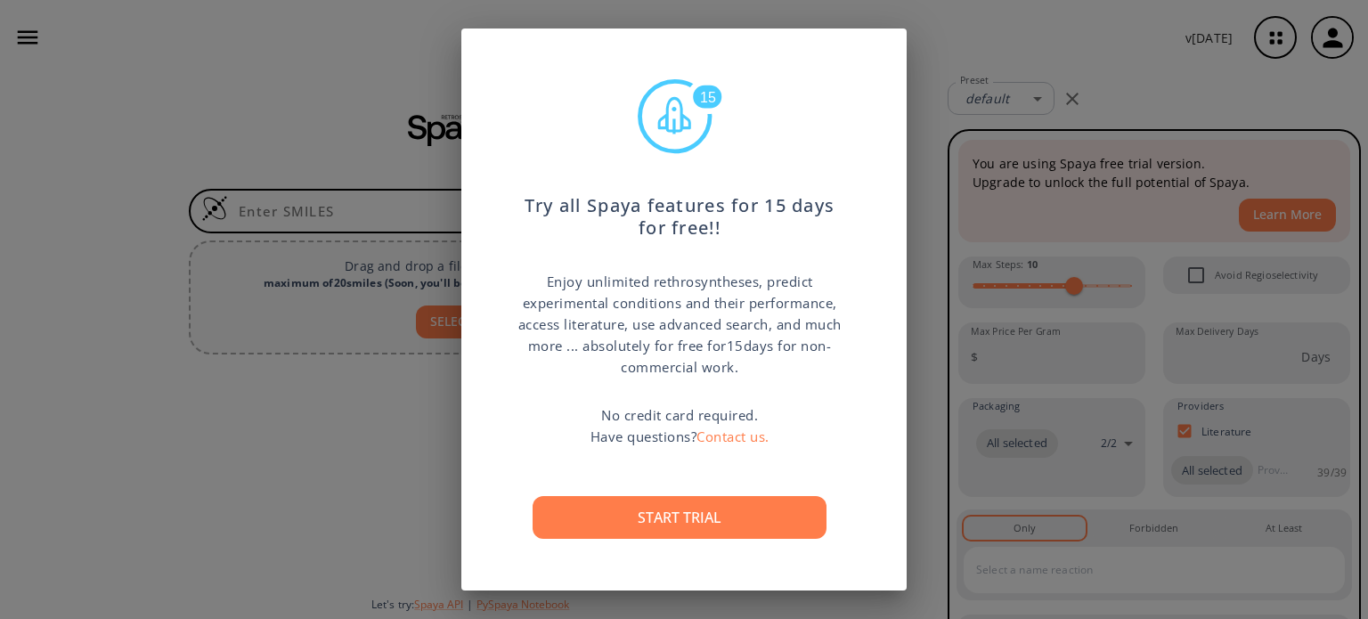
click at [825, 521] on div "Start trial" at bounding box center [679, 517] width 329 height 114
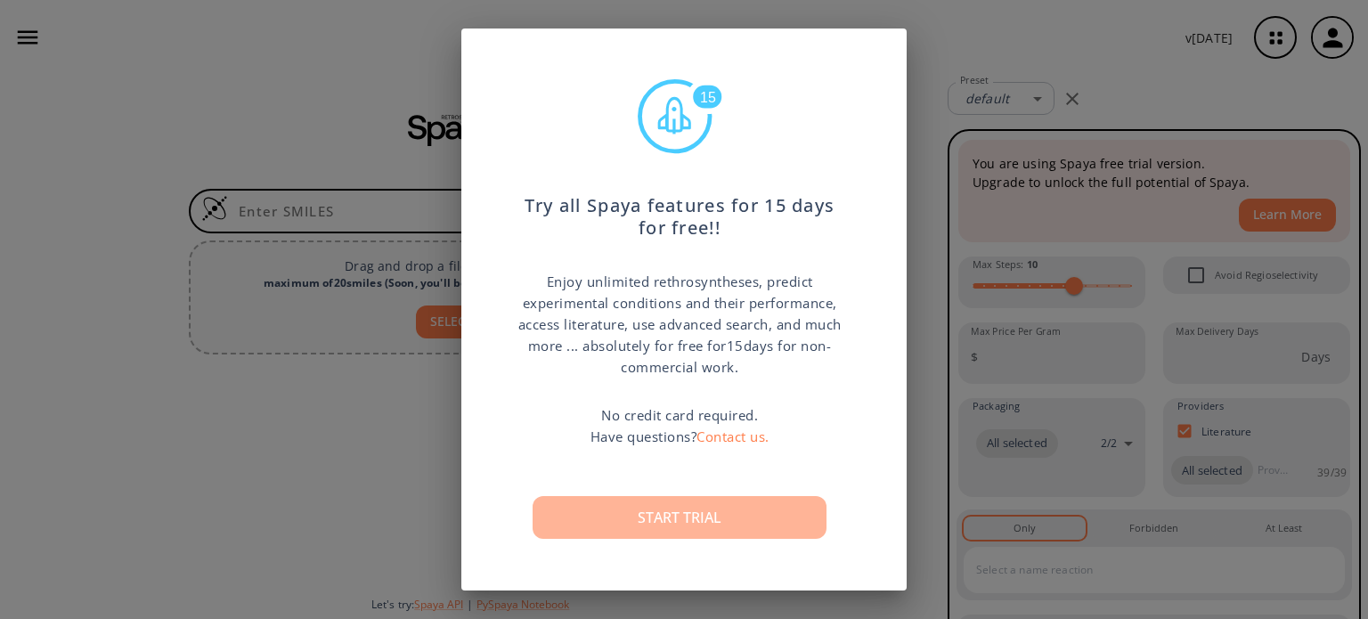
click at [770, 516] on button "Start trial" at bounding box center [679, 517] width 294 height 43
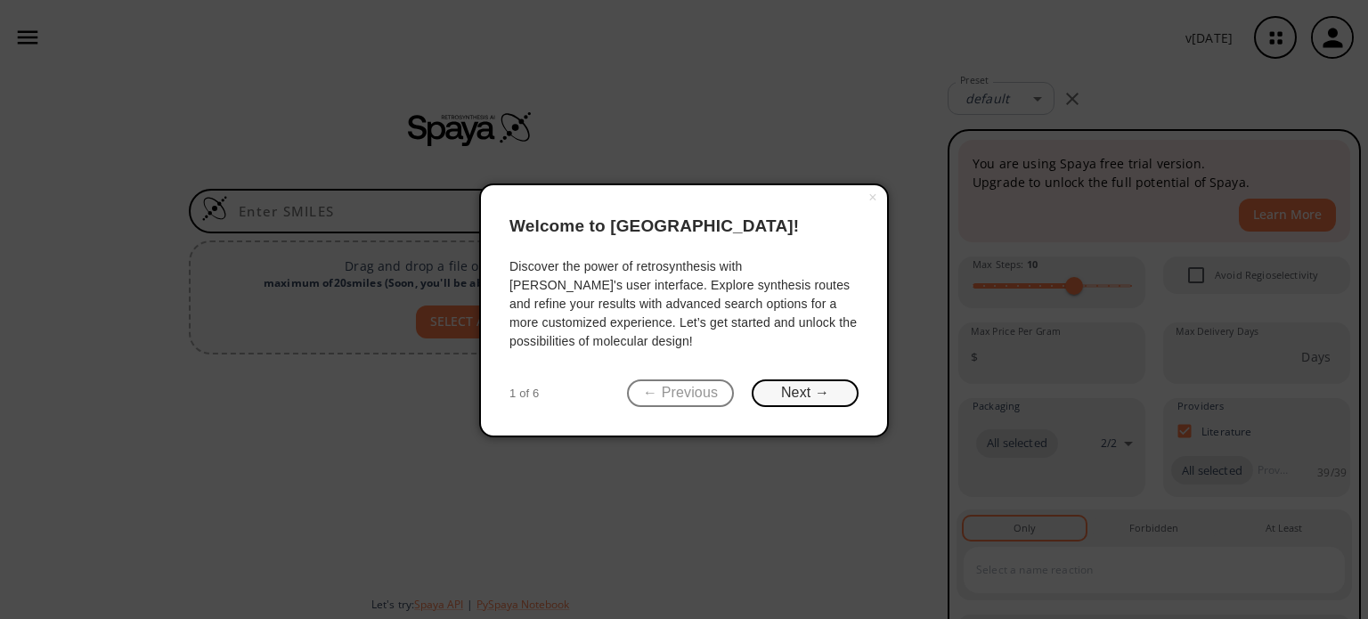
click at [835, 394] on button "Next →" at bounding box center [805, 393] width 107 height 28
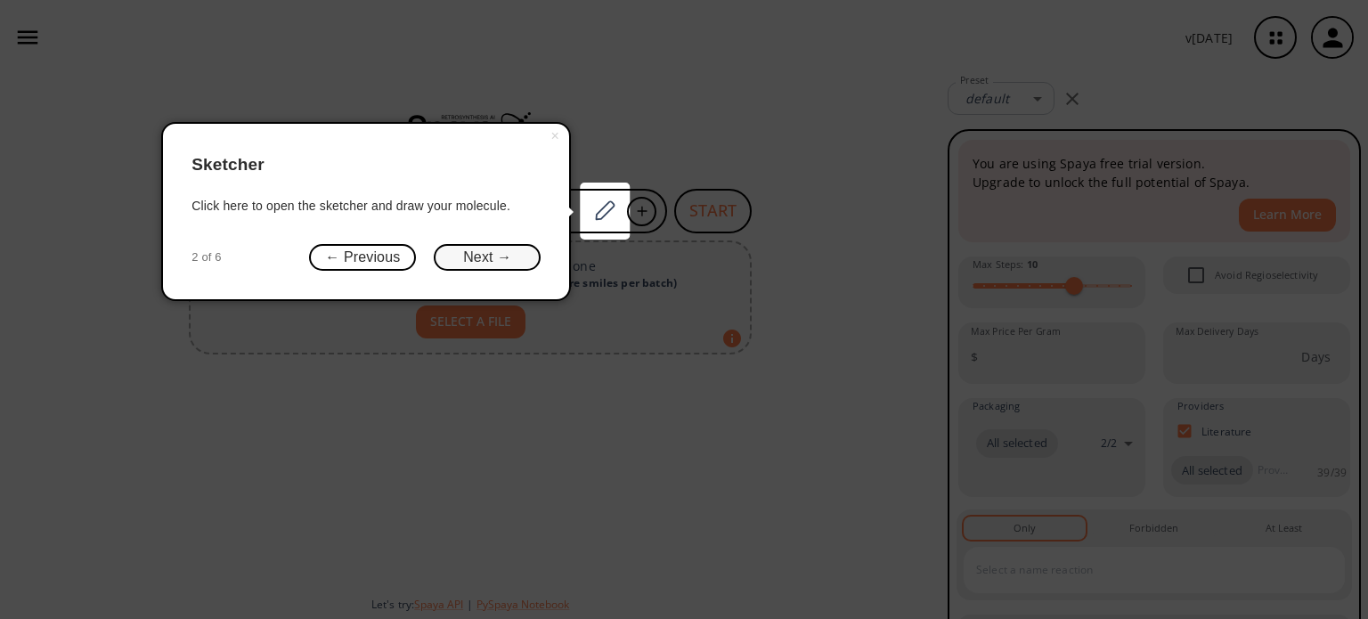
click at [492, 254] on button "Next →" at bounding box center [487, 258] width 107 height 28
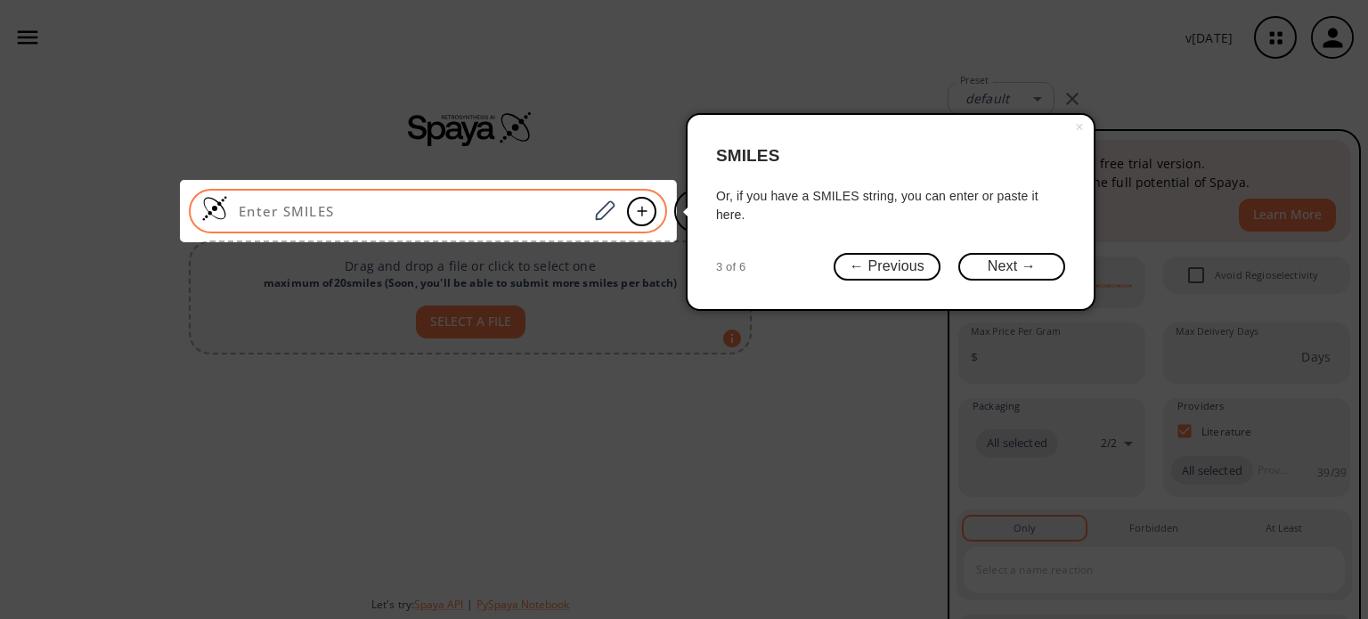
click at [446, 196] on div at bounding box center [428, 211] width 478 height 45
click at [859, 472] on icon at bounding box center [684, 309] width 1368 height 619
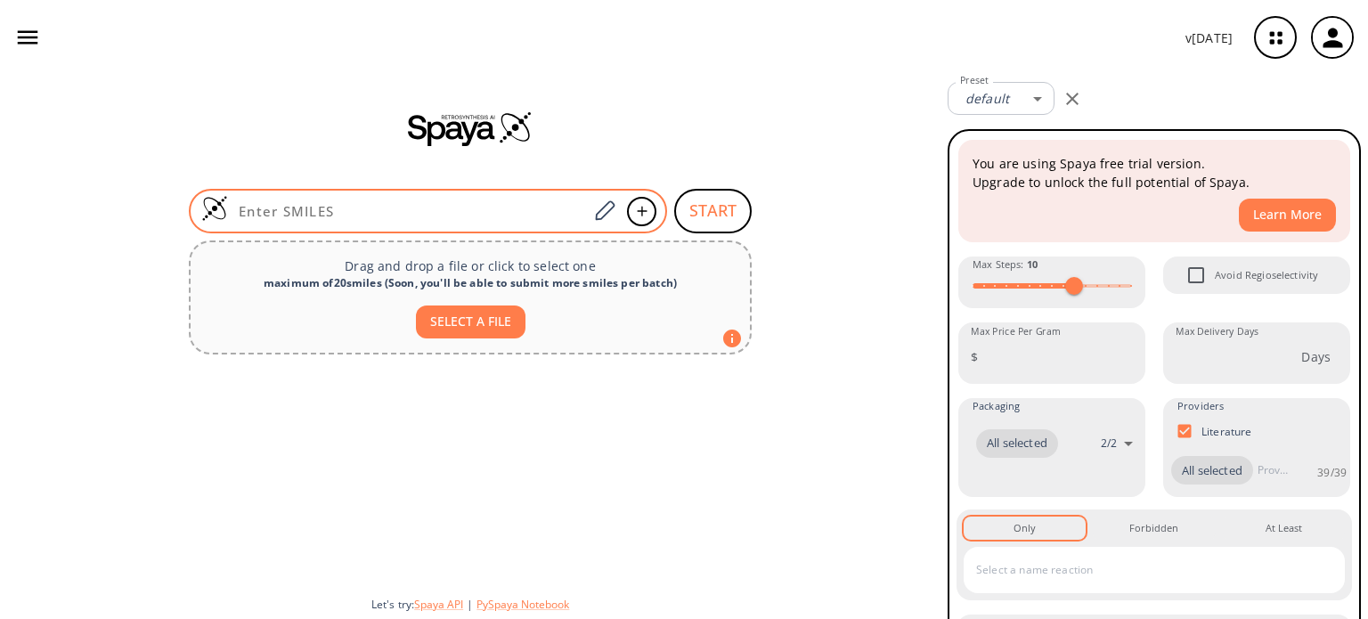
paste input "O=C(OCCC)NC(C1=CC(CCO)=C(CCCN2CNC(NCC3=CC=CS3)=O)C2=C1)=N"
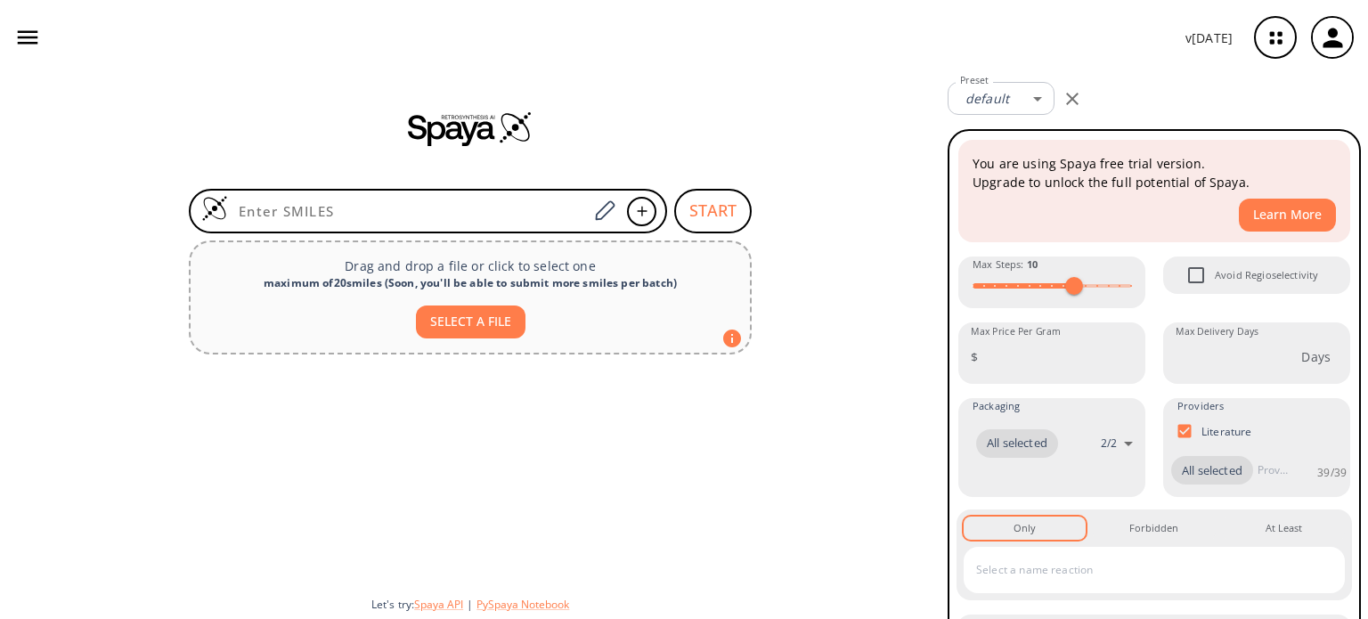
type input "O=C(OCCC)NC(C1=CC(CCO)=C(CCCN2CNC(NCC3=CC=CS3)=O)C2=C1)=N"
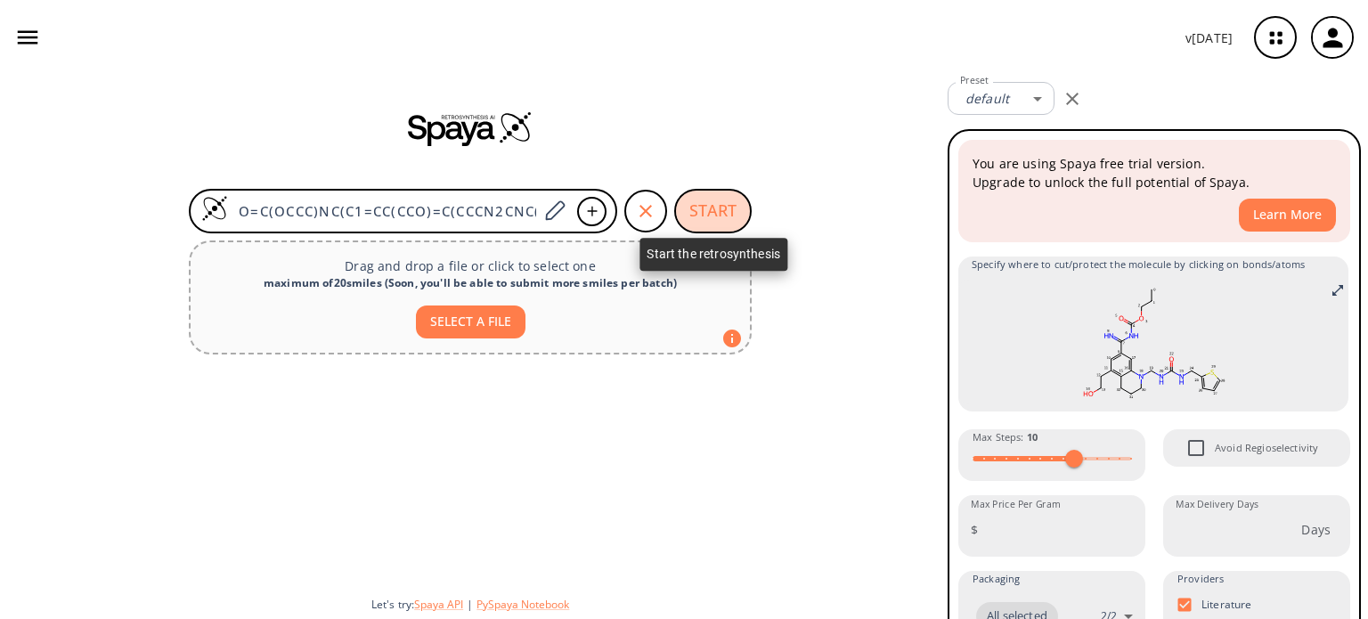
click at [713, 212] on button "START" at bounding box center [712, 211] width 77 height 45
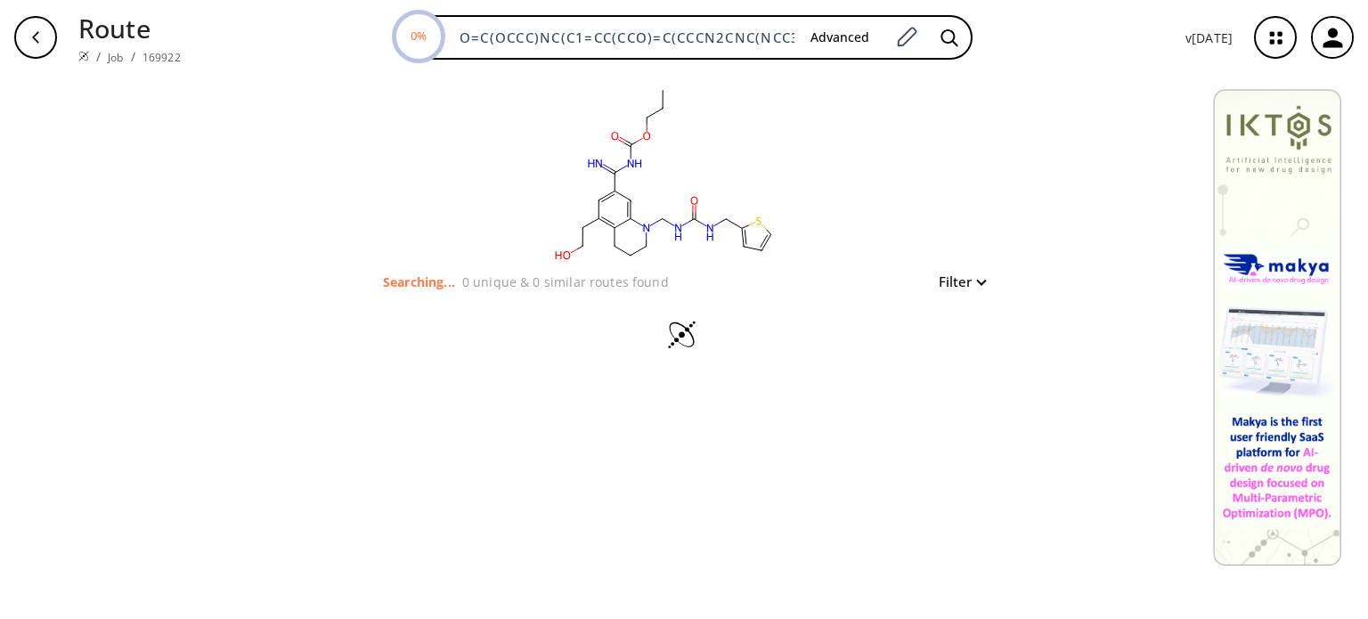
click at [973, 283] on button "Filter" at bounding box center [956, 281] width 57 height 13
click at [974, 283] on div at bounding box center [684, 309] width 1368 height 619
click at [974, 283] on button "Filter" at bounding box center [956, 281] width 57 height 13
click at [974, 283] on div at bounding box center [684, 309] width 1368 height 619
click at [974, 283] on button "Filter" at bounding box center [956, 281] width 57 height 13
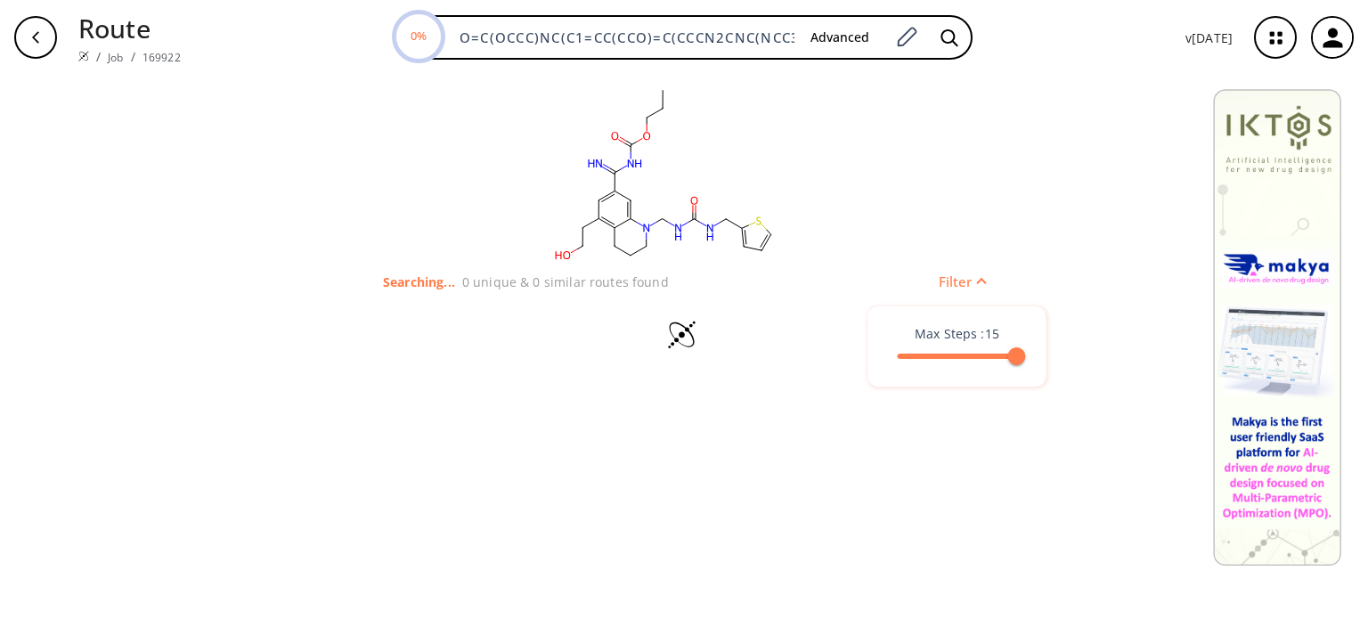
click at [974, 283] on div at bounding box center [684, 309] width 1368 height 619
click at [978, 288] on button "Filter" at bounding box center [956, 281] width 57 height 13
click at [979, 288] on div at bounding box center [684, 309] width 1368 height 619
click at [979, 288] on button "Filter" at bounding box center [956, 281] width 57 height 13
click at [980, 285] on div at bounding box center [684, 309] width 1368 height 619
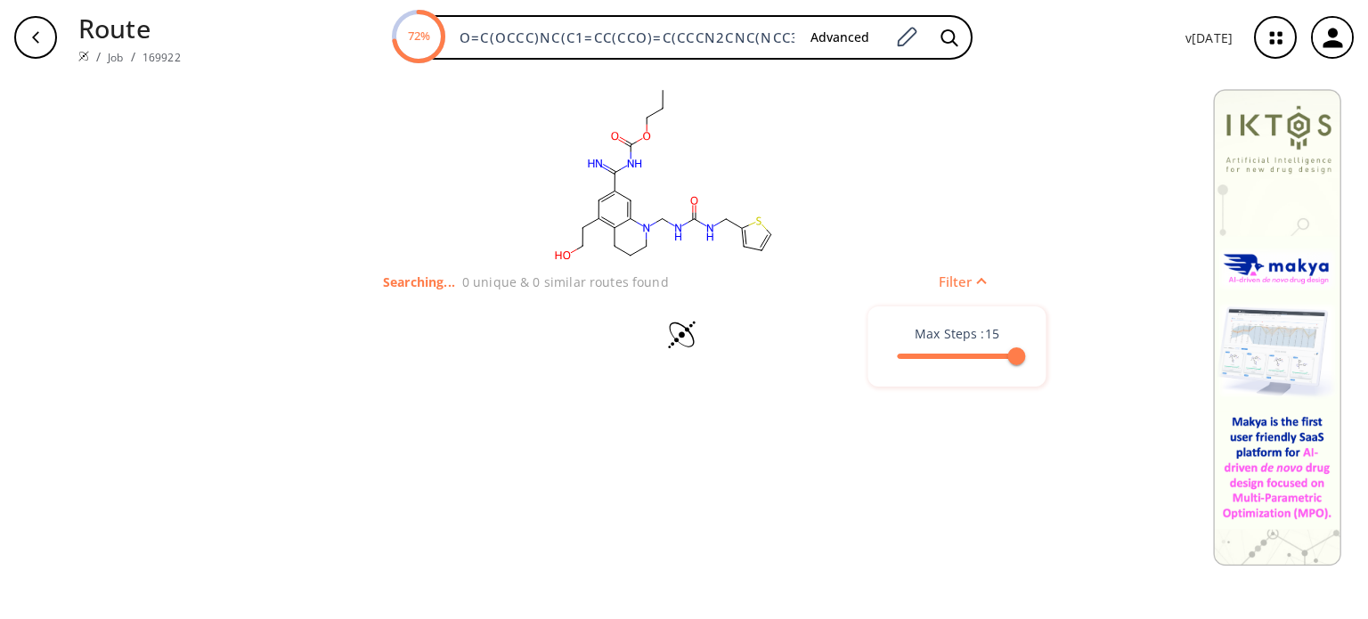
click at [980, 285] on button "Filter" at bounding box center [956, 281] width 57 height 13
click at [1080, 141] on div at bounding box center [684, 309] width 1368 height 619
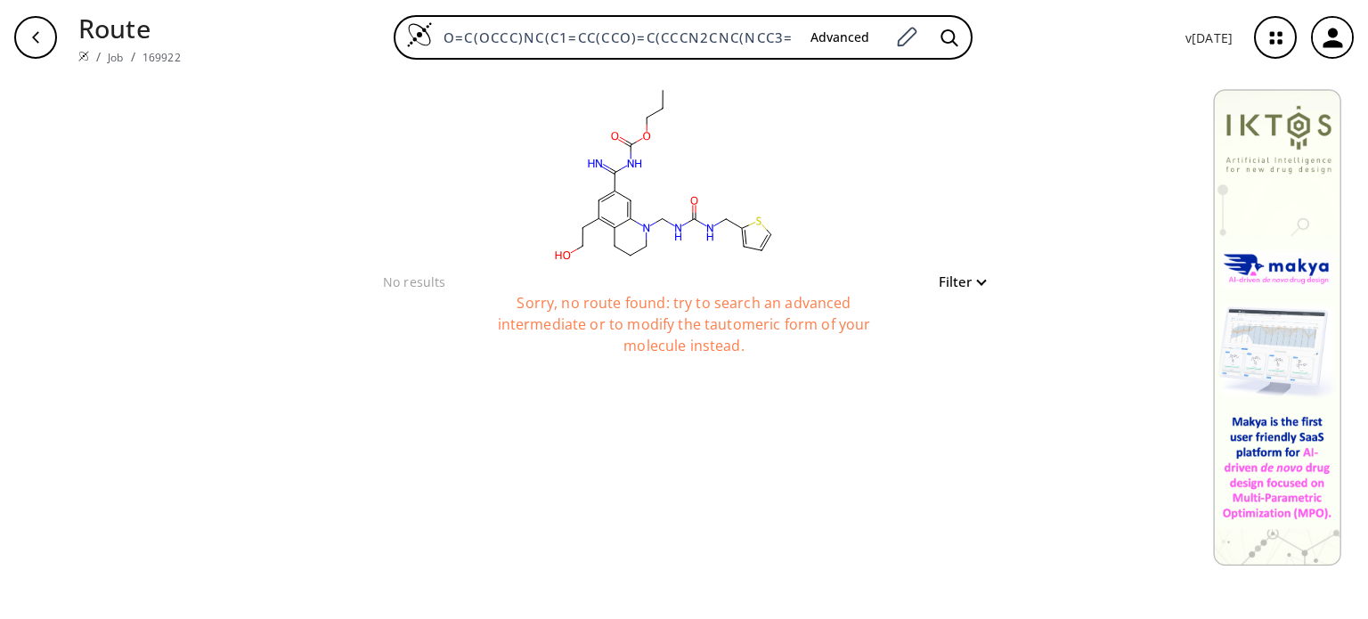
click at [972, 276] on button "Filter" at bounding box center [956, 281] width 57 height 13
click at [972, 276] on div at bounding box center [684, 309] width 1368 height 619
